Goal: Information Seeking & Learning: Learn about a topic

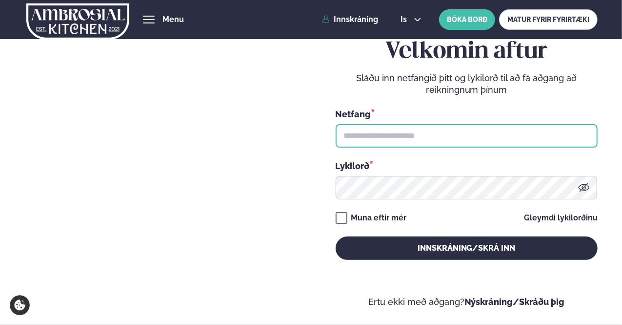
click at [371, 136] on input "text" at bounding box center [467, 135] width 262 height 23
type input "**********"
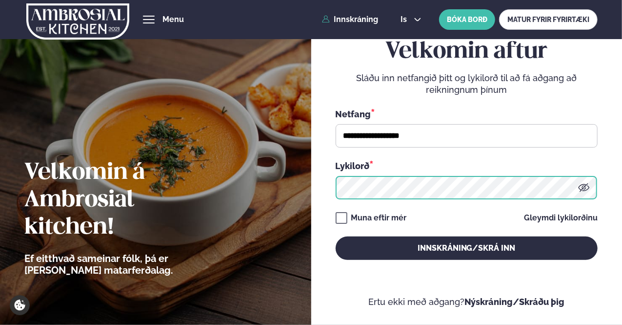
click at [336, 236] on button "Innskráning/Skrá inn" at bounding box center [467, 247] width 262 height 23
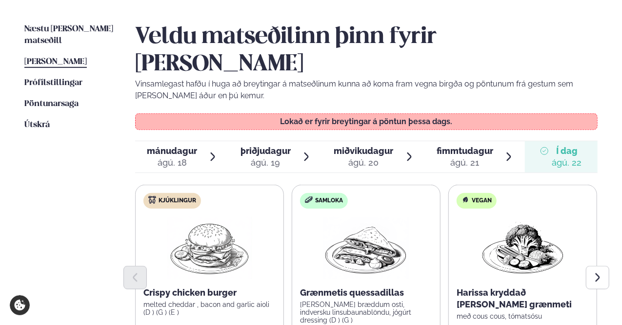
scroll to position [244, 0]
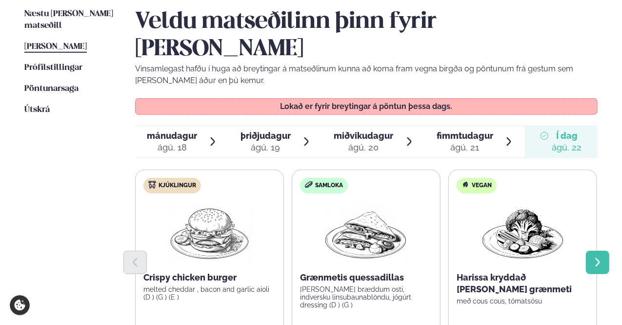
click at [605, 250] on button "Next slide" at bounding box center [597, 261] width 23 height 23
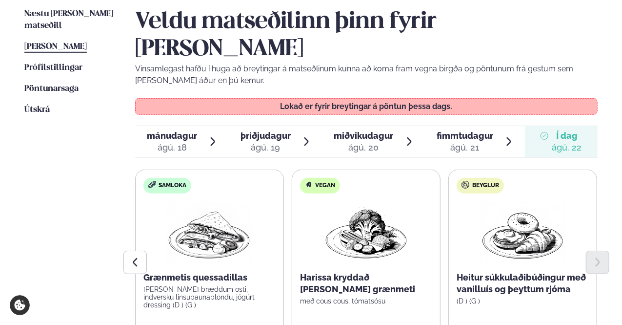
click at [270, 130] on span "þriðjudagur" at bounding box center [266, 135] width 50 height 10
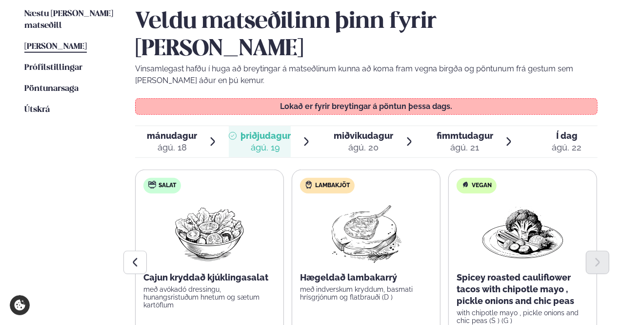
click at [359, 130] on span "miðvikudagur" at bounding box center [364, 135] width 60 height 10
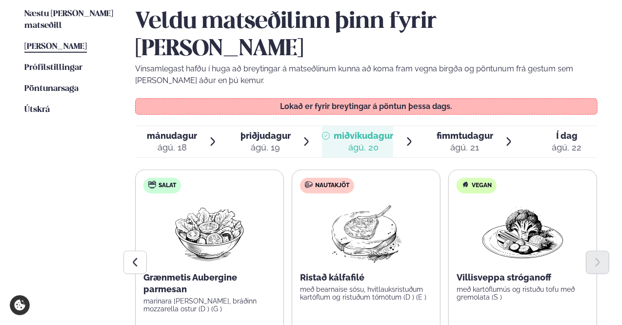
click at [474, 130] on div "fimmtudagur fim." at bounding box center [465, 136] width 57 height 12
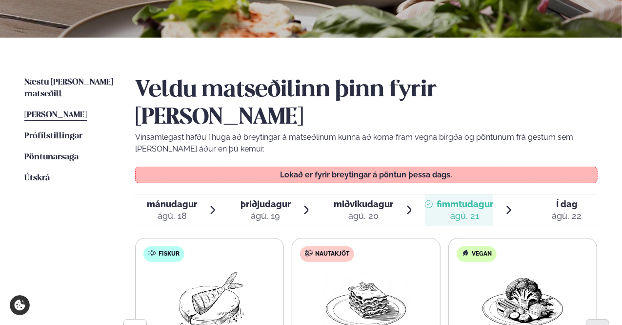
scroll to position [146, 0]
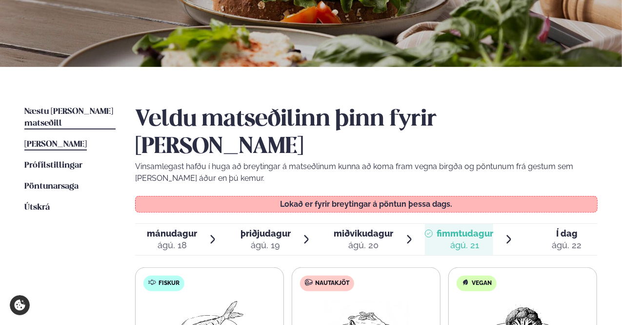
click at [53, 106] on link "Næstu [PERSON_NAME] matseðill Næsta vika" at bounding box center [69, 117] width 91 height 23
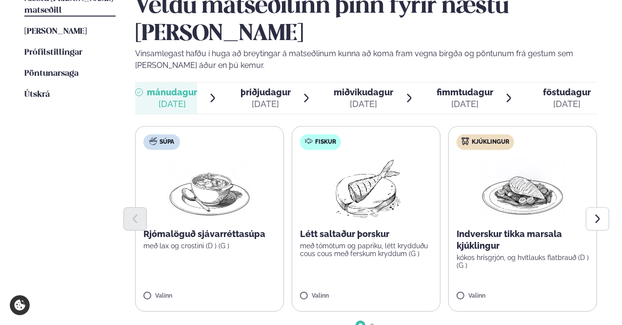
scroll to position [244, 0]
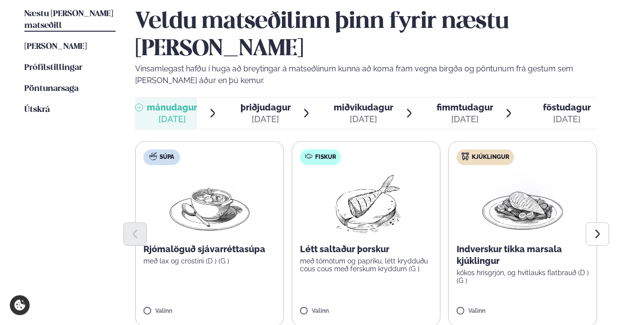
click at [262, 102] on span "þriðjudagur" at bounding box center [266, 107] width 50 height 10
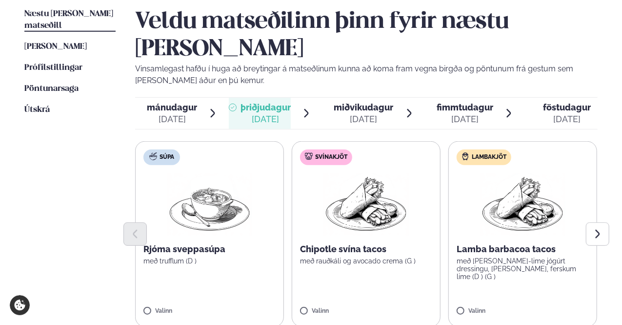
click at [357, 102] on span "miðvikudagur" at bounding box center [364, 107] width 60 height 10
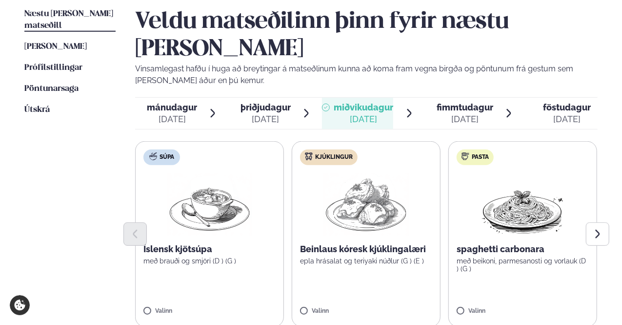
click at [468, 102] on span "fimmtudagur" at bounding box center [465, 107] width 57 height 10
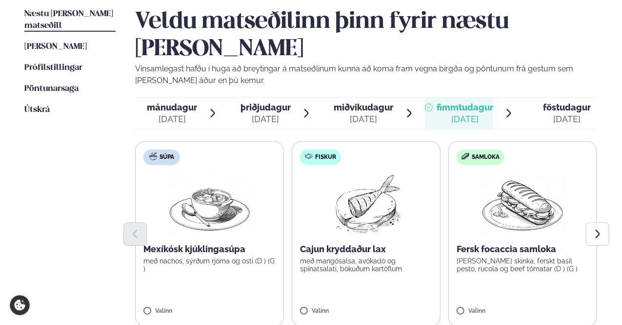
click at [370, 102] on span "miðvikudagur" at bounding box center [364, 107] width 60 height 10
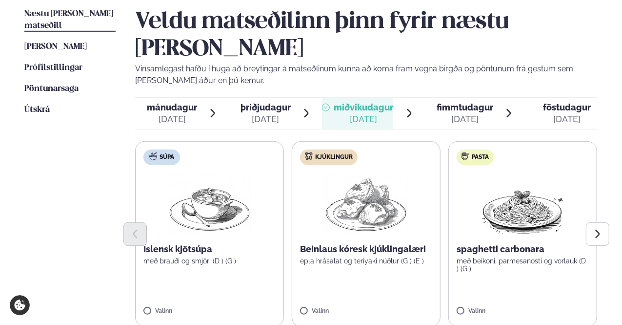
click at [562, 102] on span "föstudagur" at bounding box center [567, 107] width 48 height 10
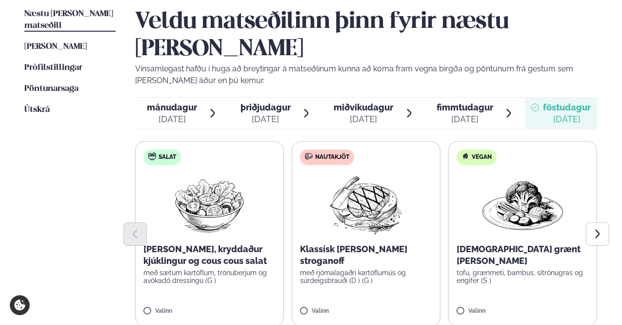
click at [478, 102] on span "fimmtudagur" at bounding box center [465, 107] width 57 height 10
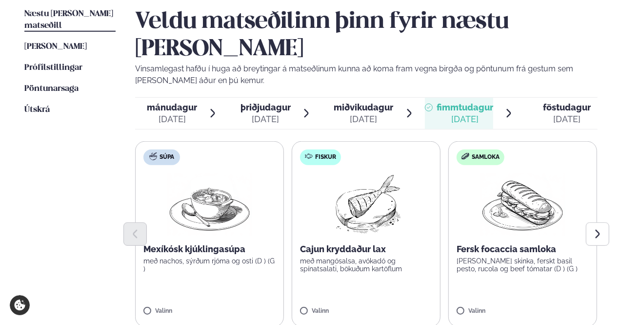
click at [358, 102] on span "miðvikudagur" at bounding box center [364, 107] width 60 height 10
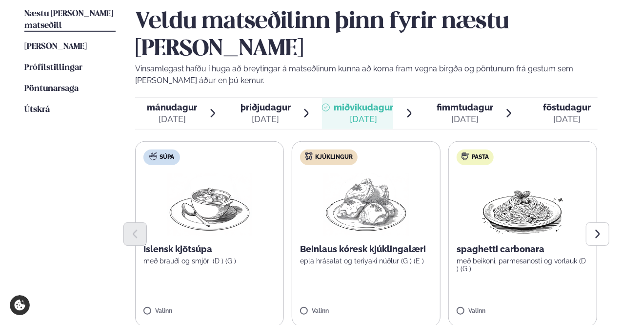
click at [272, 102] on span "þriðjudagur" at bounding box center [266, 107] width 50 height 10
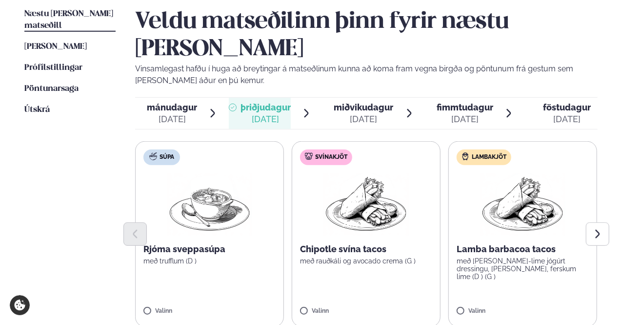
click at [165, 102] on span "mánudagur" at bounding box center [172, 107] width 50 height 10
